Goal: Information Seeking & Learning: Learn about a topic

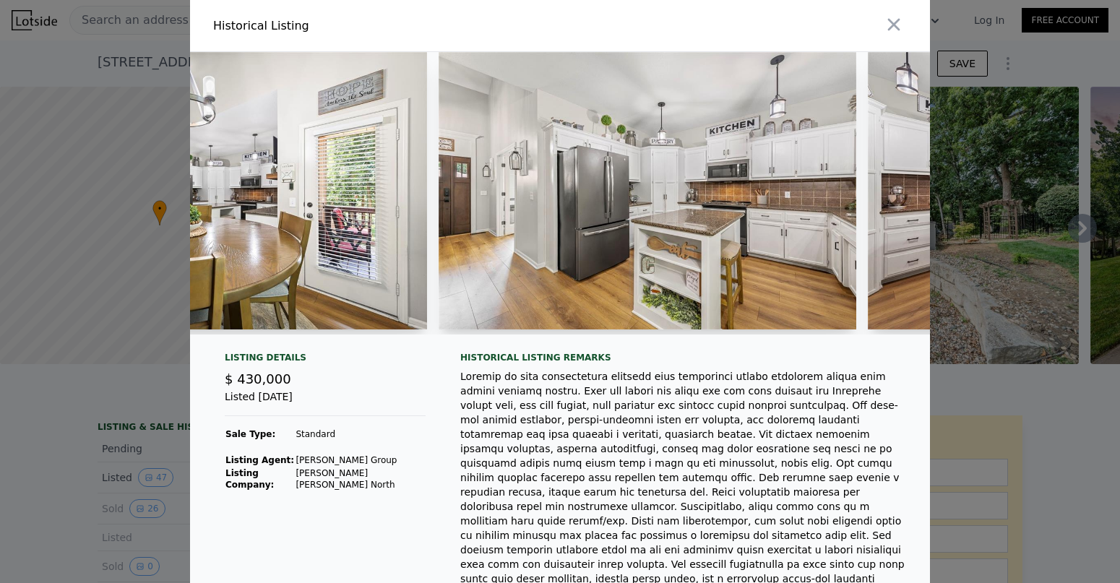
scroll to position [0, 5339]
click at [611, 217] on img at bounding box center [646, 191] width 417 height 278
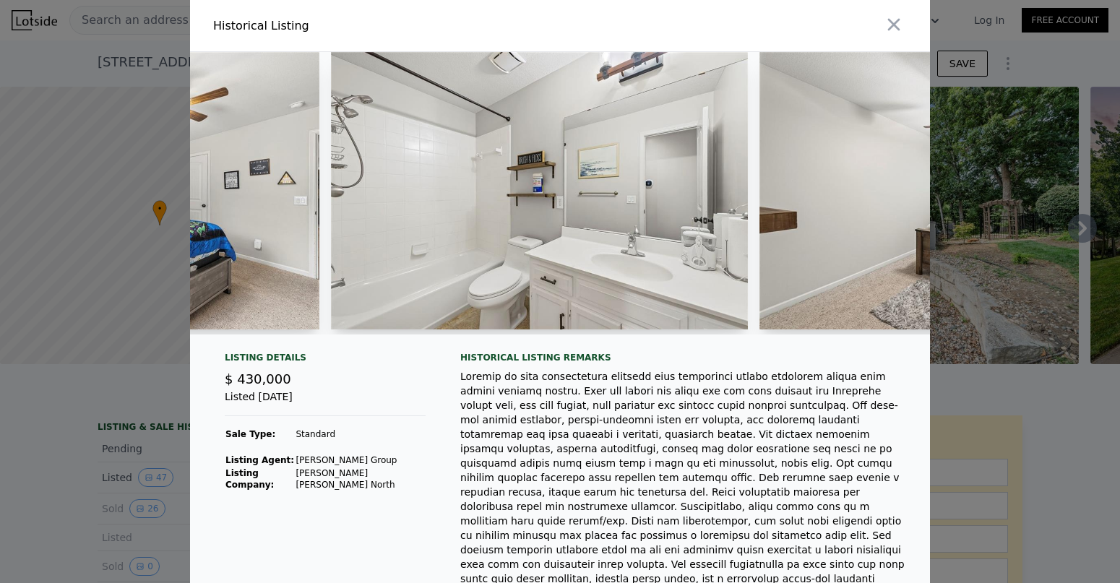
scroll to position [0, 13599]
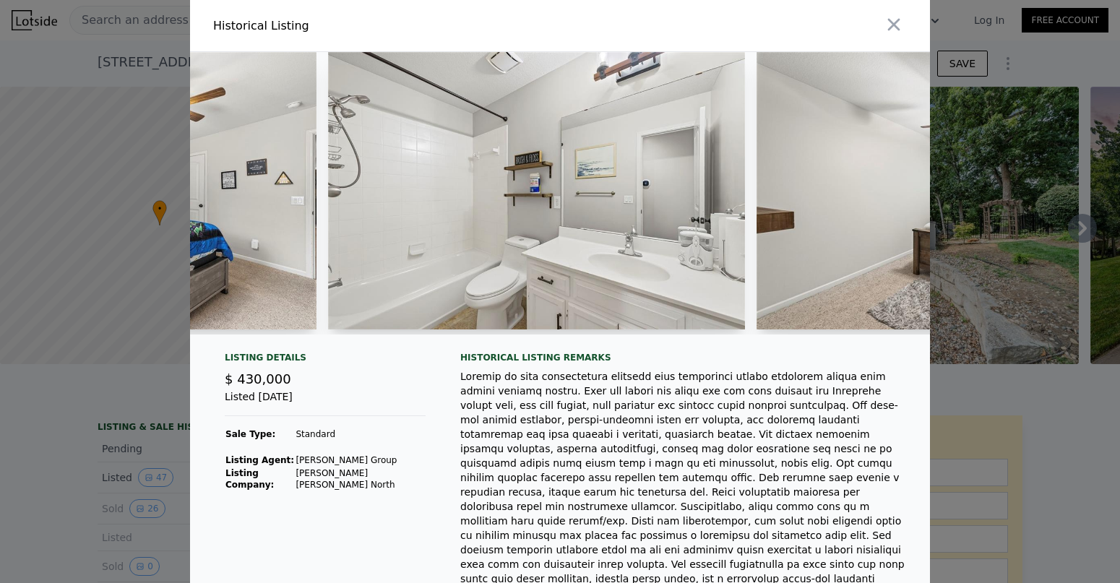
click at [619, 231] on img at bounding box center [536, 191] width 417 height 278
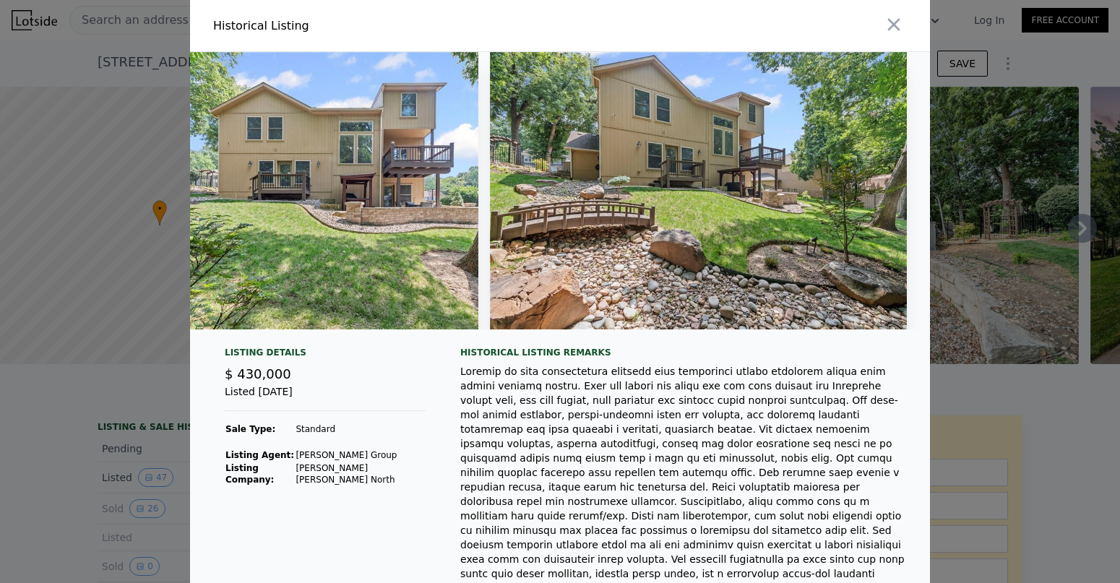
scroll to position [0, 19442]
click at [893, 30] on icon "button" at bounding box center [894, 24] width 20 height 20
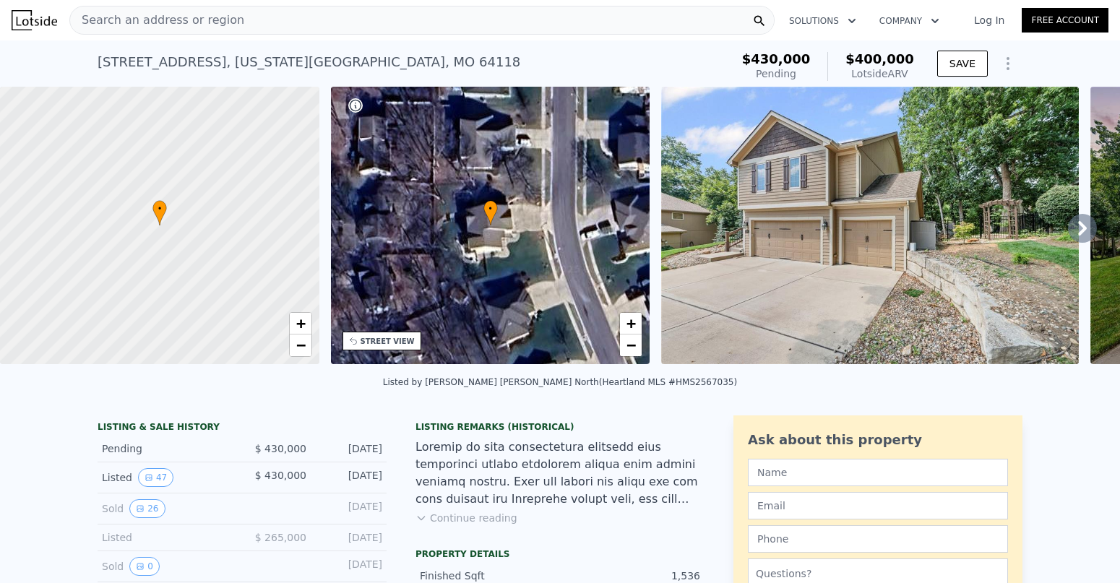
click at [392, 29] on div "Search an address or region" at bounding box center [421, 20] width 705 height 29
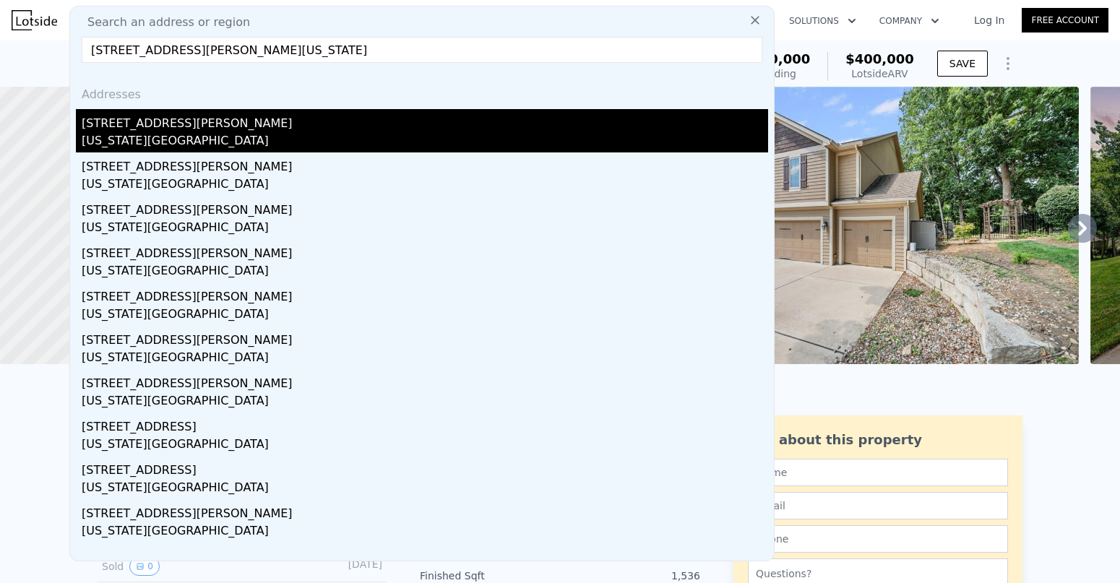
type input "[STREET_ADDRESS][PERSON_NAME][US_STATE]"
click at [177, 127] on div "[STREET_ADDRESS][PERSON_NAME]" at bounding box center [425, 120] width 687 height 23
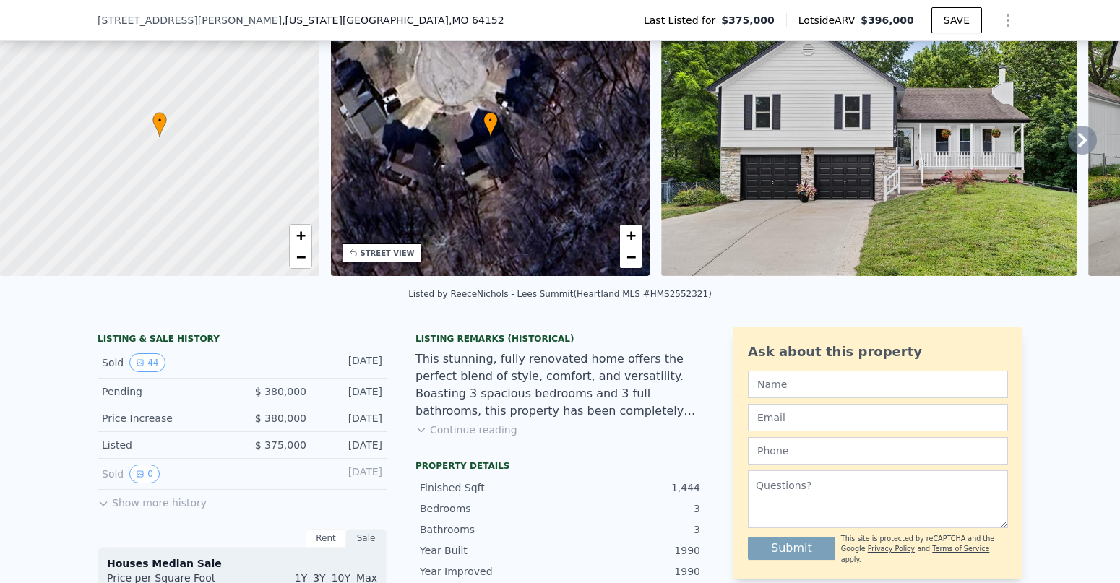
scroll to position [96, 0]
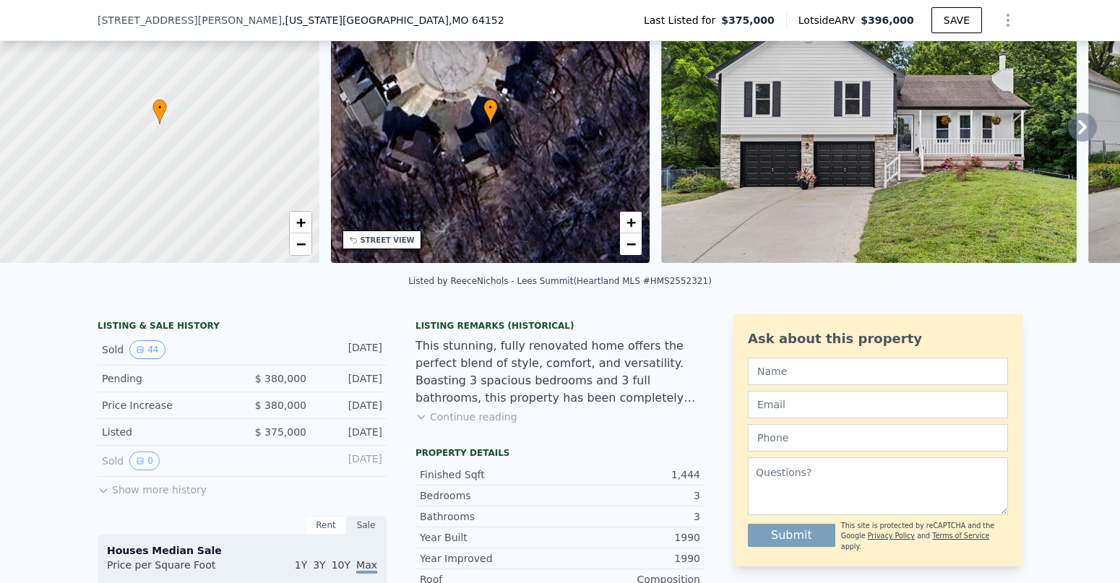
click at [479, 418] on button "Continue reading" at bounding box center [467, 417] width 102 height 14
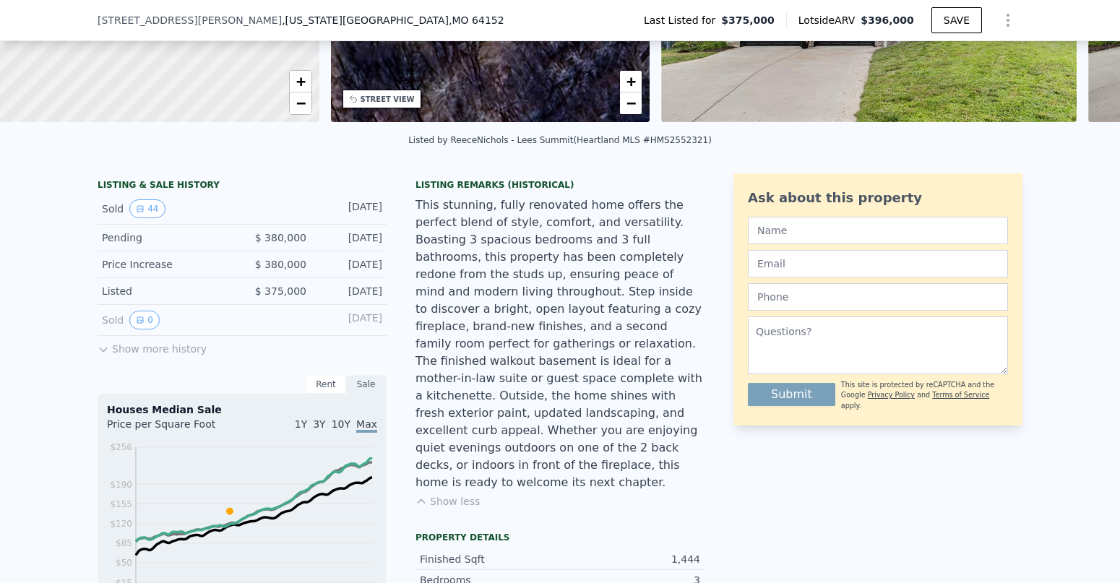
scroll to position [241, 0]
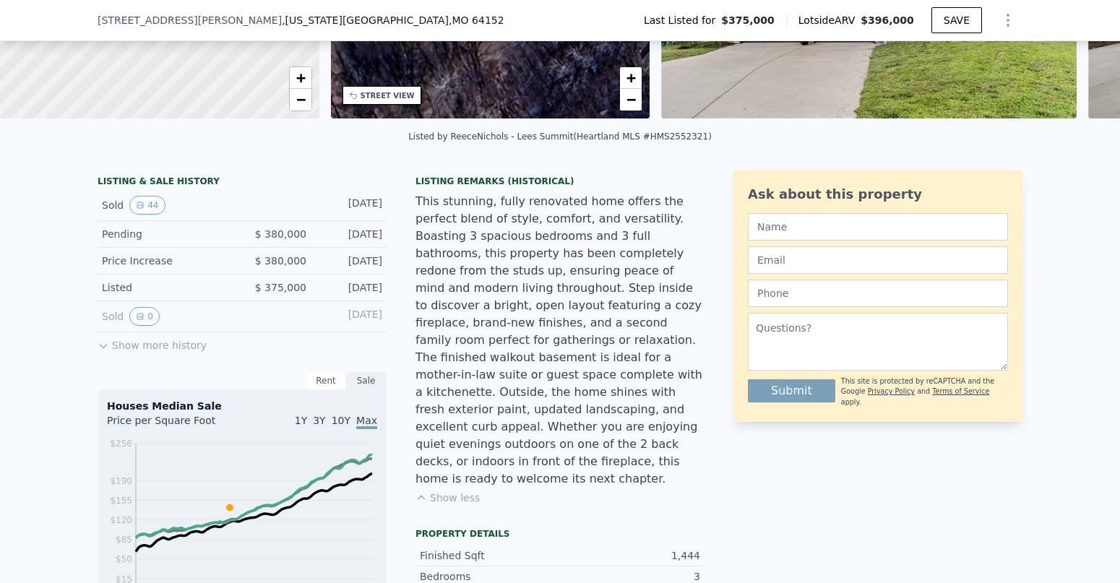
click at [167, 343] on button "Show more history" at bounding box center [152, 342] width 109 height 20
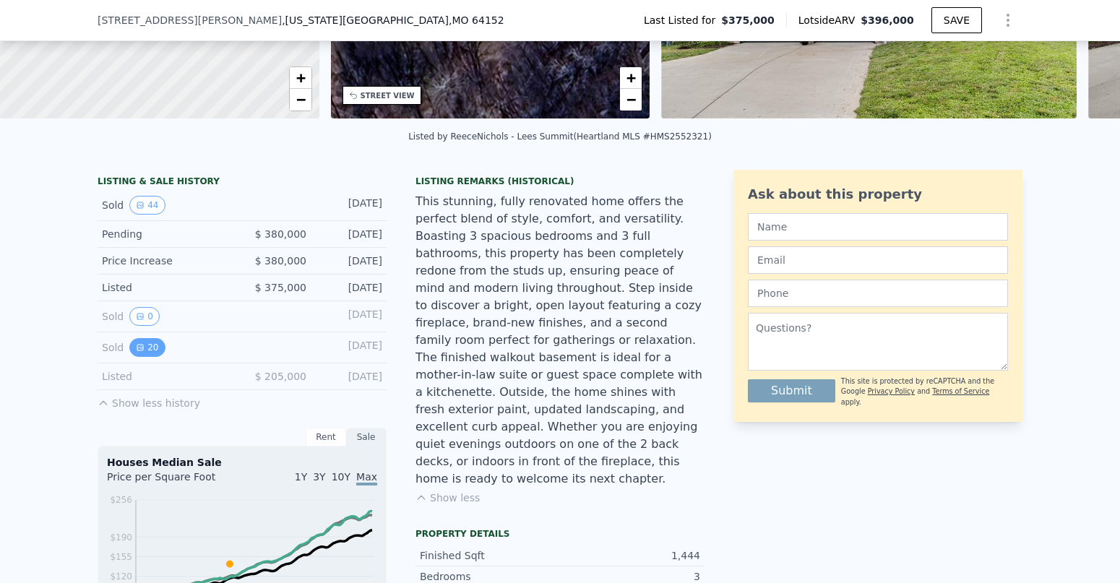
click at [149, 348] on button "20" at bounding box center [146, 347] width 35 height 19
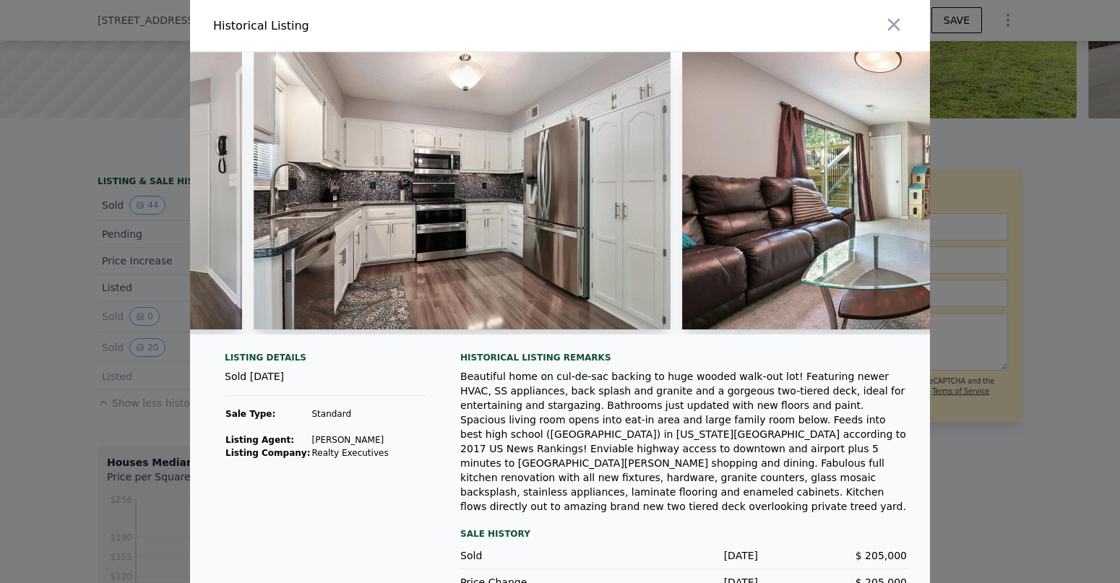
scroll to position [0, 1658]
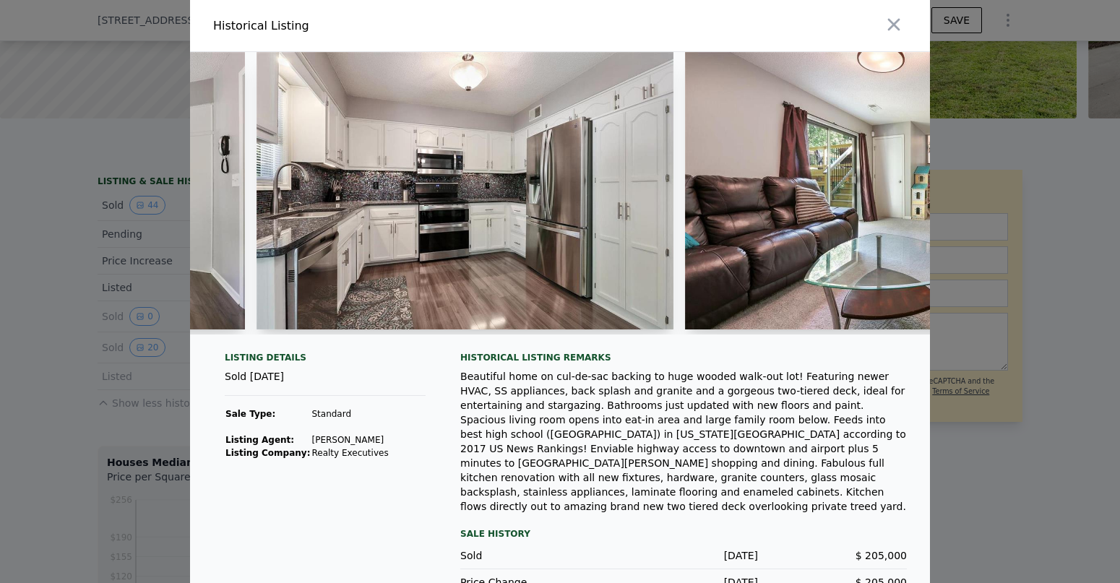
click at [73, 306] on div at bounding box center [560, 291] width 1120 height 583
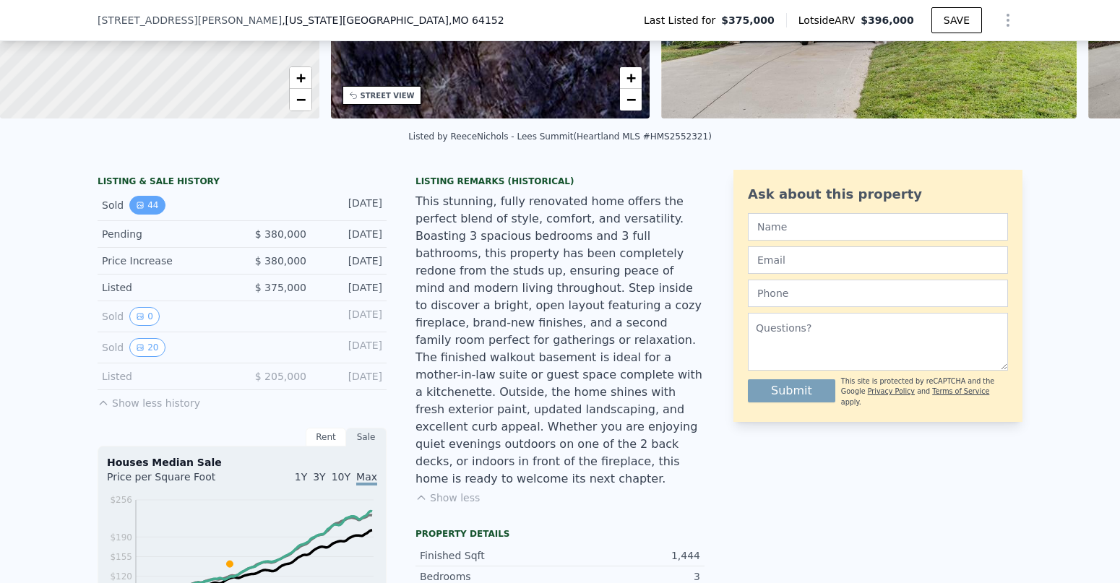
click at [154, 199] on button "44" at bounding box center [146, 205] width 35 height 19
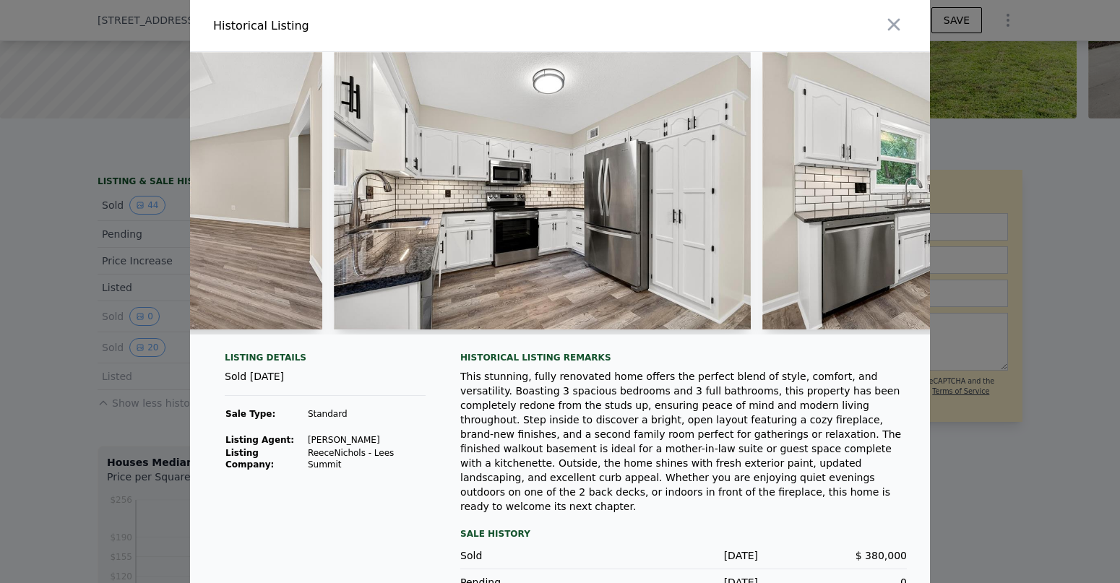
scroll to position [0, 2771]
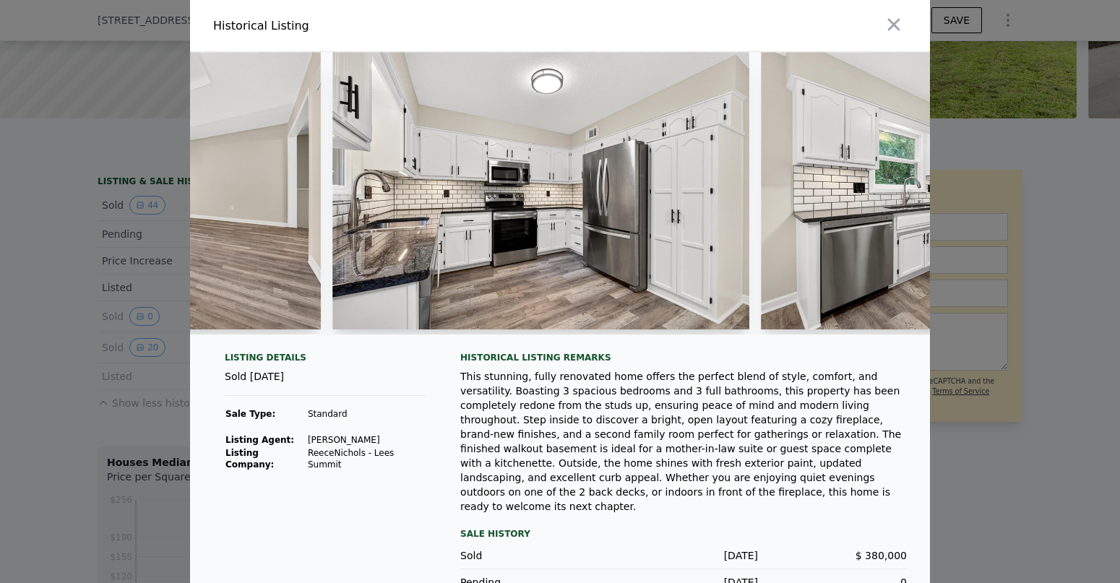
click at [58, 343] on div at bounding box center [560, 291] width 1120 height 583
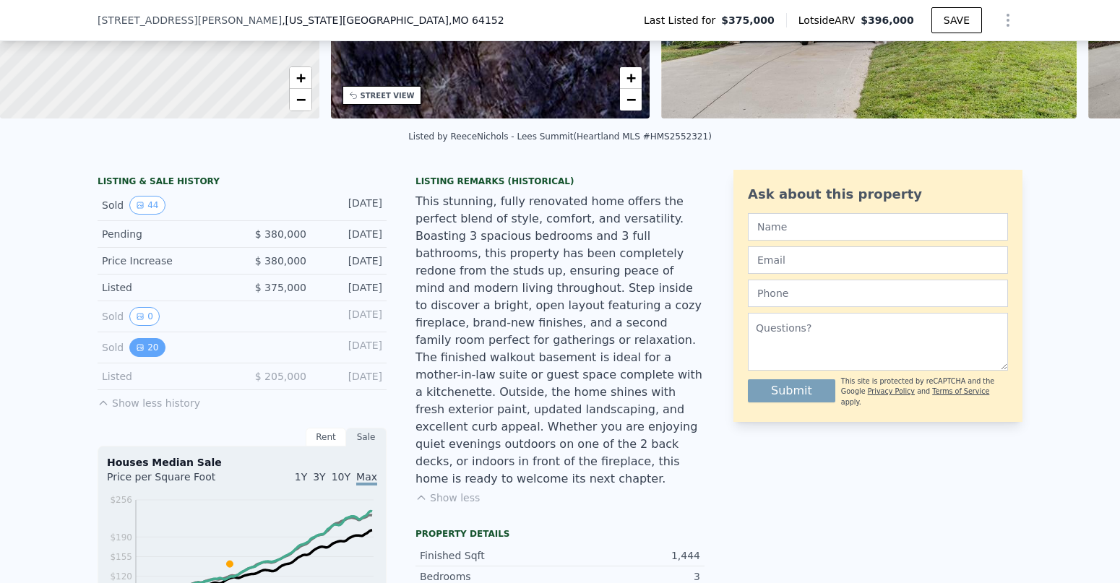
click at [143, 351] on icon "View historical data" at bounding box center [140, 347] width 9 height 9
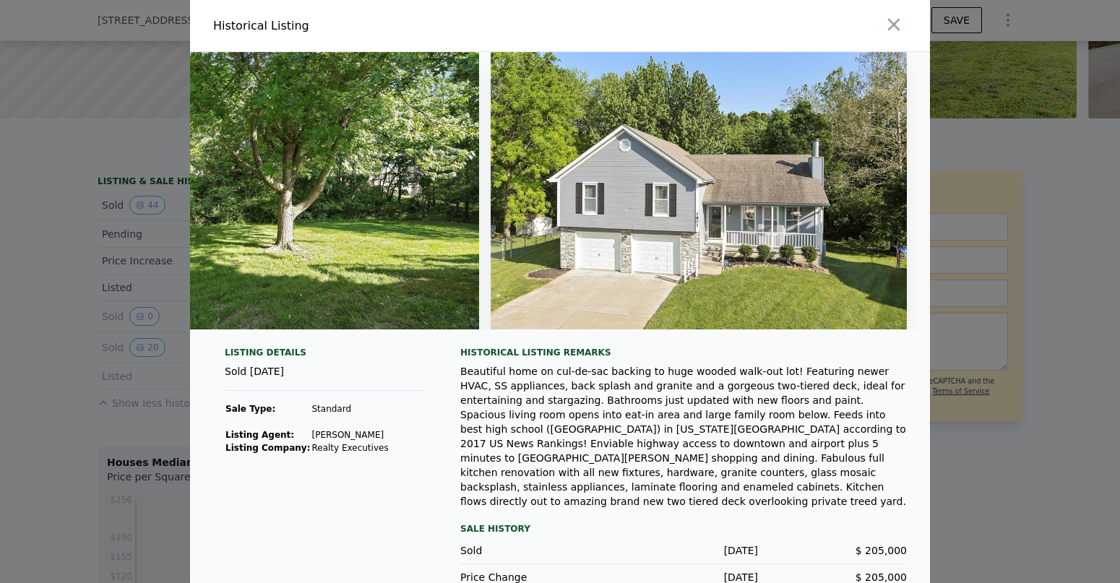
scroll to position [0, 7849]
click at [893, 26] on icon "button" at bounding box center [894, 25] width 12 height 12
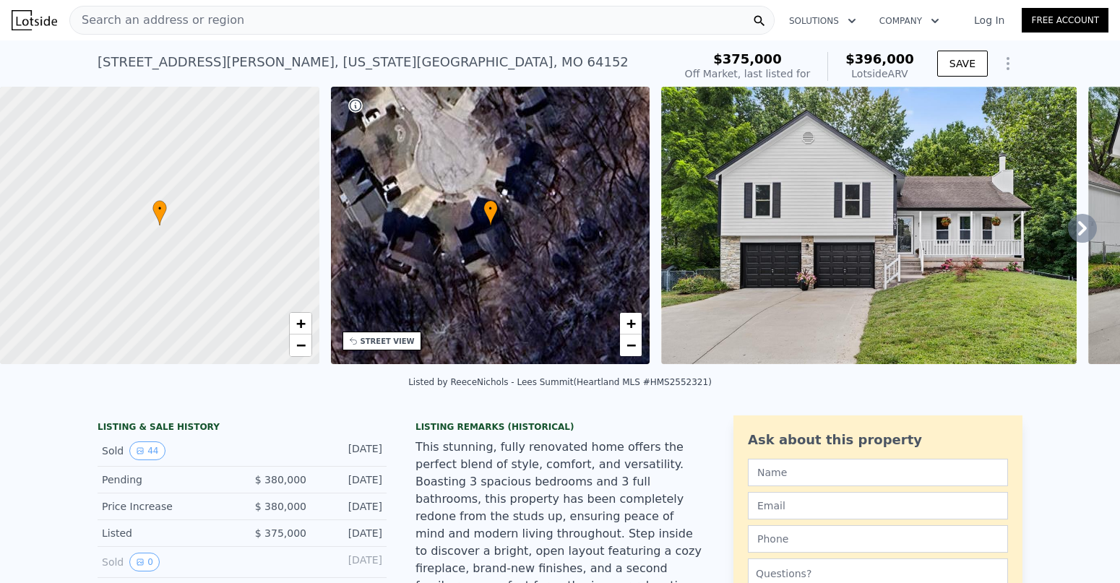
scroll to position [0, 0]
click at [173, 210] on div at bounding box center [159, 225] width 383 height 333
